Goal: Use online tool/utility: Utilize a website feature to perform a specific function

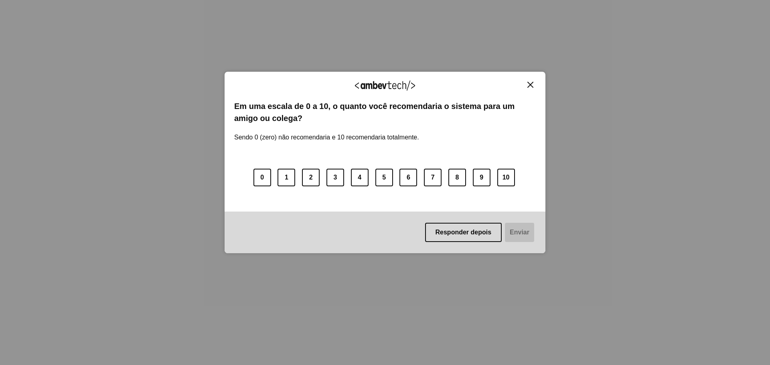
click at [527, 85] on button "Close" at bounding box center [530, 84] width 11 height 7
click at [503, 184] on button "10" at bounding box center [506, 178] width 18 height 18
click at [517, 233] on button "Enviar" at bounding box center [518, 232] width 31 height 19
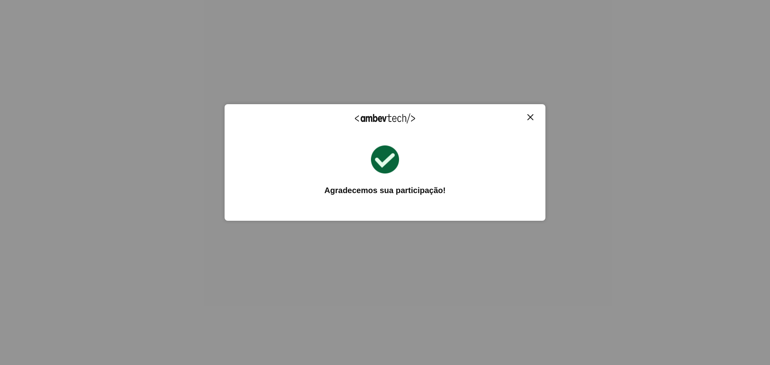
click at [531, 114] on img "Close" at bounding box center [530, 117] width 6 height 6
